Goal: Task Accomplishment & Management: Complete application form

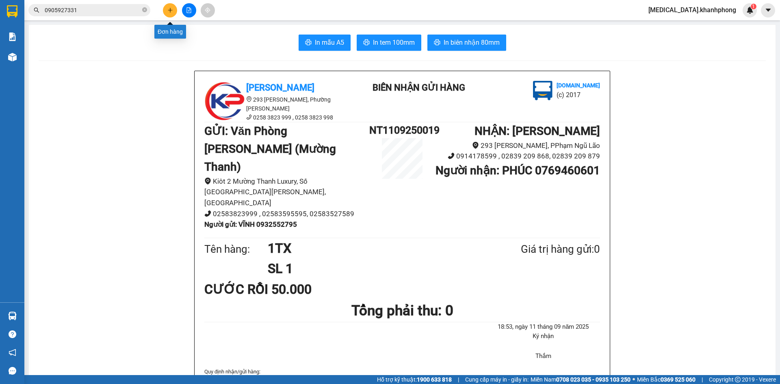
click at [170, 7] on icon "plus" at bounding box center [170, 10] width 6 height 6
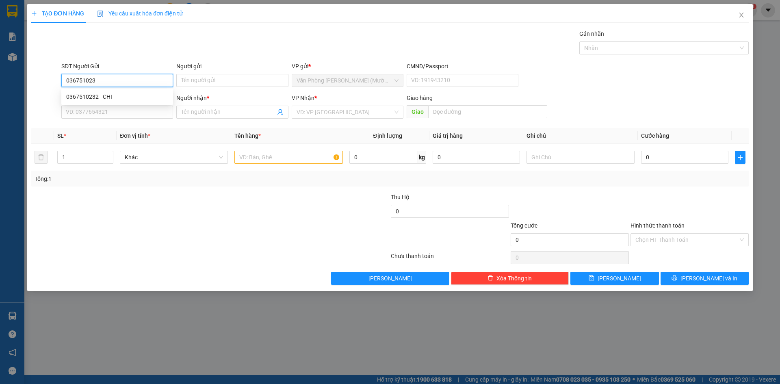
type input "0367510232"
click at [118, 95] on div "0367510232 - CHI" at bounding box center [117, 96] width 102 height 9
type input "CHI"
type input "0367510232"
click at [123, 117] on input "SĐT Người Nhận" at bounding box center [117, 112] width 112 height 13
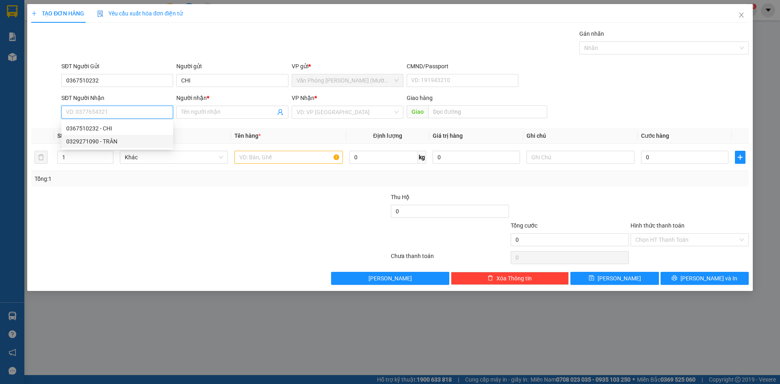
click at [123, 147] on div "0329271090 - TRÂN" at bounding box center [117, 141] width 112 height 13
type input "0329271090"
type input "TRÂN"
click at [314, 161] on input "text" at bounding box center [289, 157] width 108 height 13
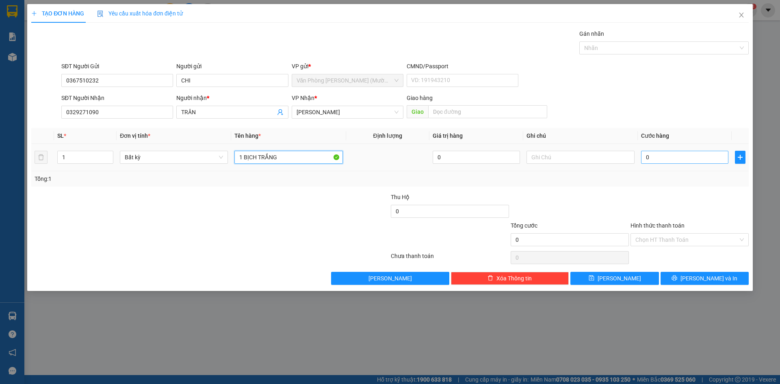
type input "1 BỊCH TRẮNG"
click at [659, 157] on input "0" at bounding box center [684, 157] width 87 height 13
type input "2"
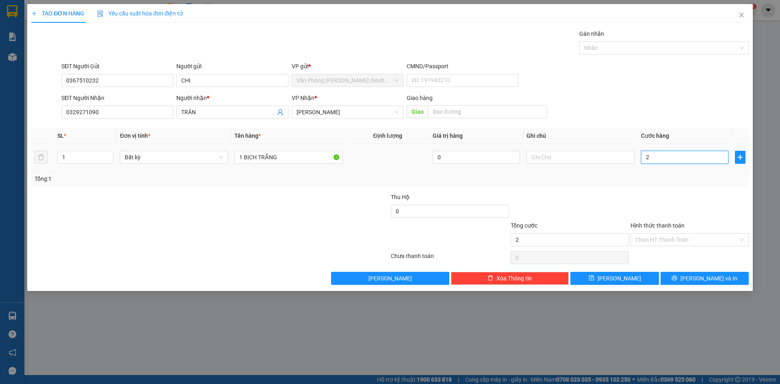
type input "20"
type input "20.000"
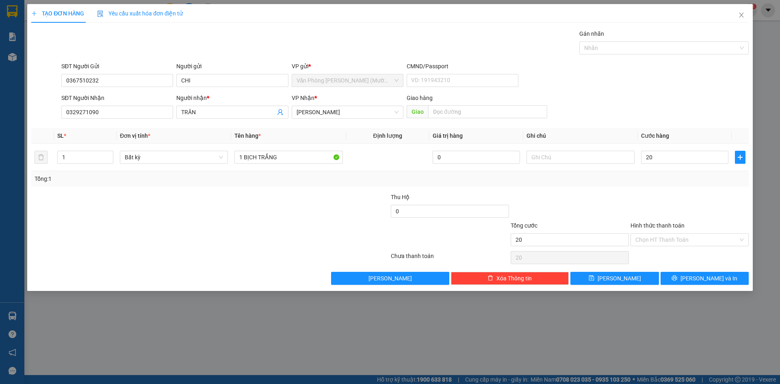
type input "20.000"
click at [644, 208] on div at bounding box center [690, 207] width 120 height 28
click at [678, 280] on button "[PERSON_NAME] và In" at bounding box center [705, 278] width 88 height 13
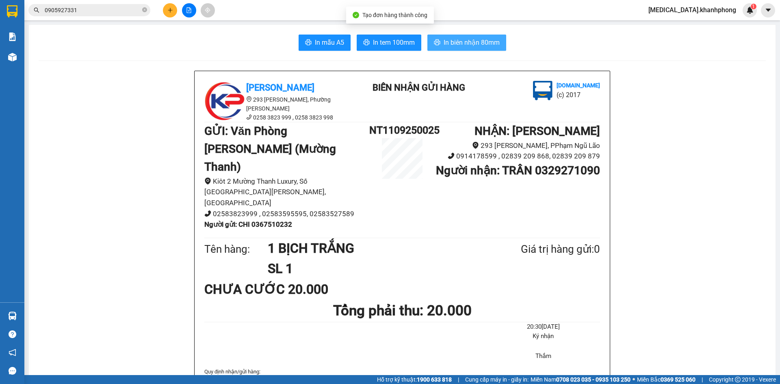
click at [444, 42] on span "In biên nhận 80mm" at bounding box center [472, 42] width 56 height 10
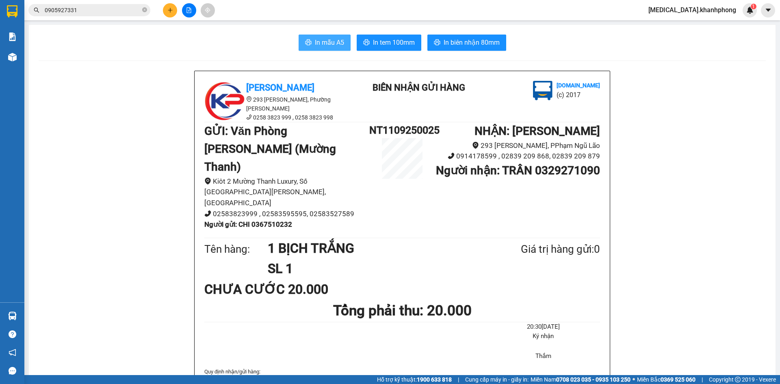
click at [307, 45] on icon "printer" at bounding box center [308, 42] width 6 height 6
click at [169, 11] on icon "plus" at bounding box center [170, 10] width 6 height 6
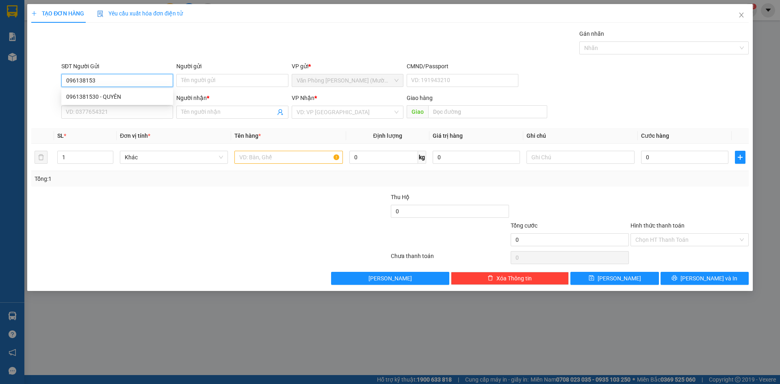
type input "0961381530"
click at [105, 95] on div "0961381530 - QUYÊN" at bounding box center [117, 96] width 102 height 9
type input "QUYÊN"
type input "0961381530"
click at [111, 114] on input "SĐT Người Nhận" at bounding box center [117, 112] width 112 height 13
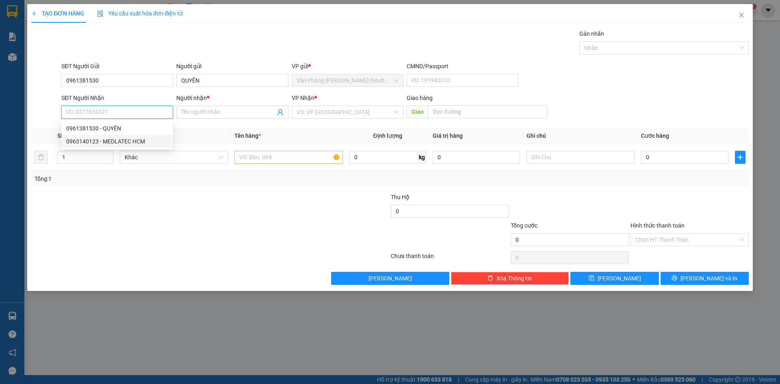
click at [117, 146] on div "0963140123 - MEDLATEC HCM" at bounding box center [117, 141] width 102 height 9
type input "0963140123"
type input "MEDLATEC HCM"
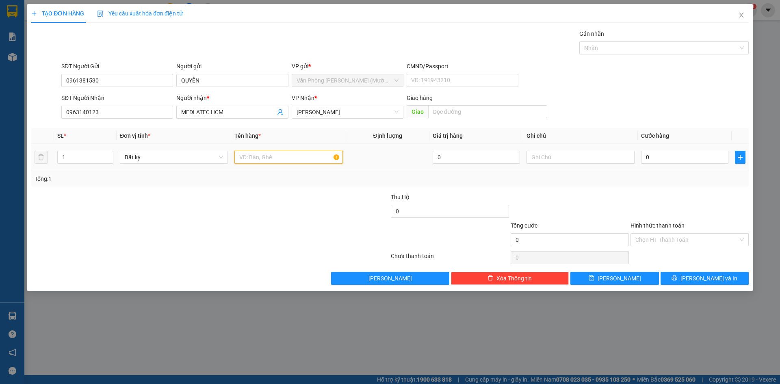
click at [286, 158] on input "text" at bounding box center [289, 157] width 108 height 13
type input "1TX"
click at [649, 157] on input "0" at bounding box center [684, 157] width 87 height 13
type input "3"
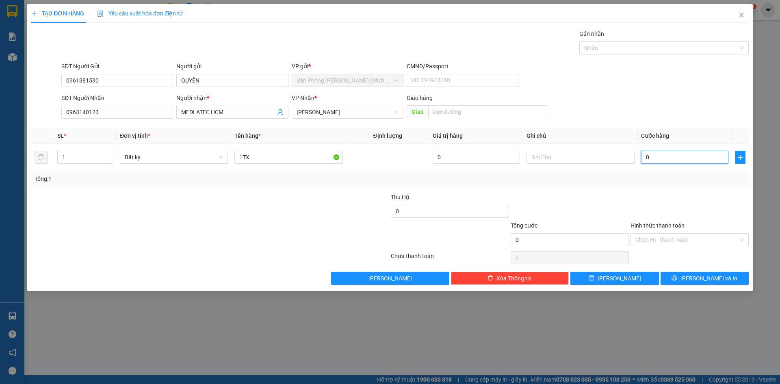
type input "3"
type input "30"
type input "30.000"
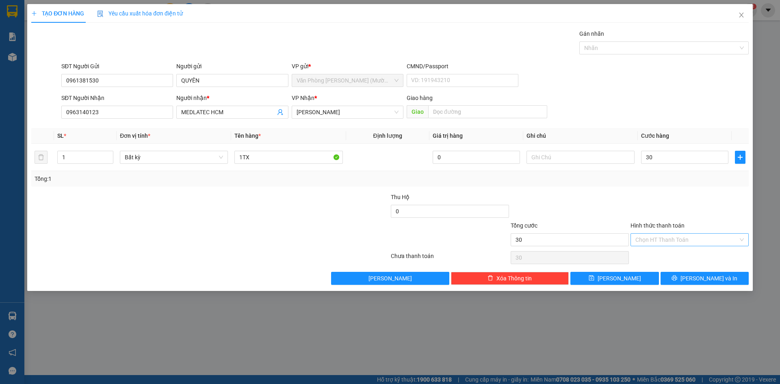
type input "30.000"
click at [668, 239] on input "Hình thức thanh toán" at bounding box center [687, 240] width 103 height 12
click at [667, 256] on div "Tại văn phòng" at bounding box center [690, 256] width 109 height 9
type input "0"
click at [705, 276] on span "[PERSON_NAME] và In" at bounding box center [709, 278] width 57 height 9
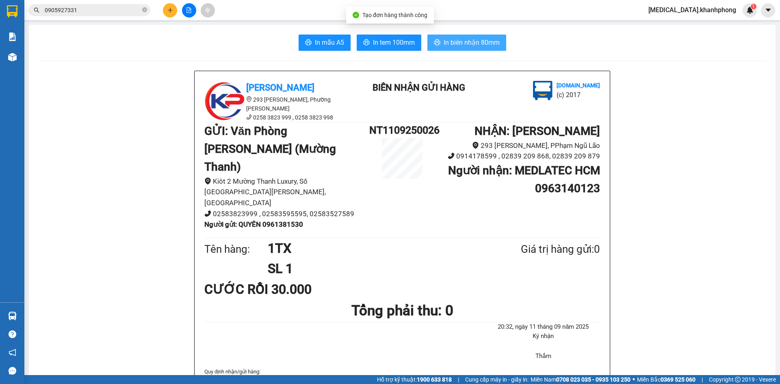
click at [477, 39] on span "In biên nhận 80mm" at bounding box center [472, 42] width 56 height 10
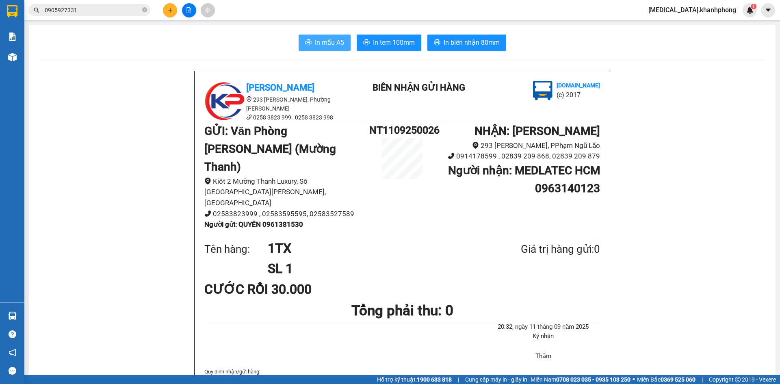
click at [338, 40] on span "In mẫu A5" at bounding box center [329, 42] width 29 height 10
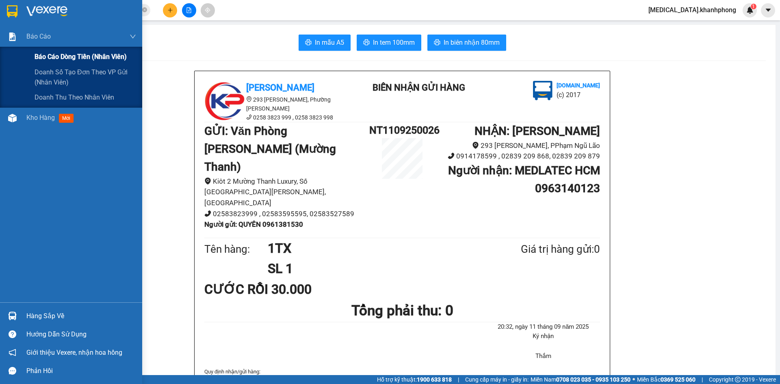
click at [65, 56] on span "Báo cáo dòng tiền (nhân viên)" at bounding box center [81, 57] width 92 height 10
